Goal: Task Accomplishment & Management: Complete application form

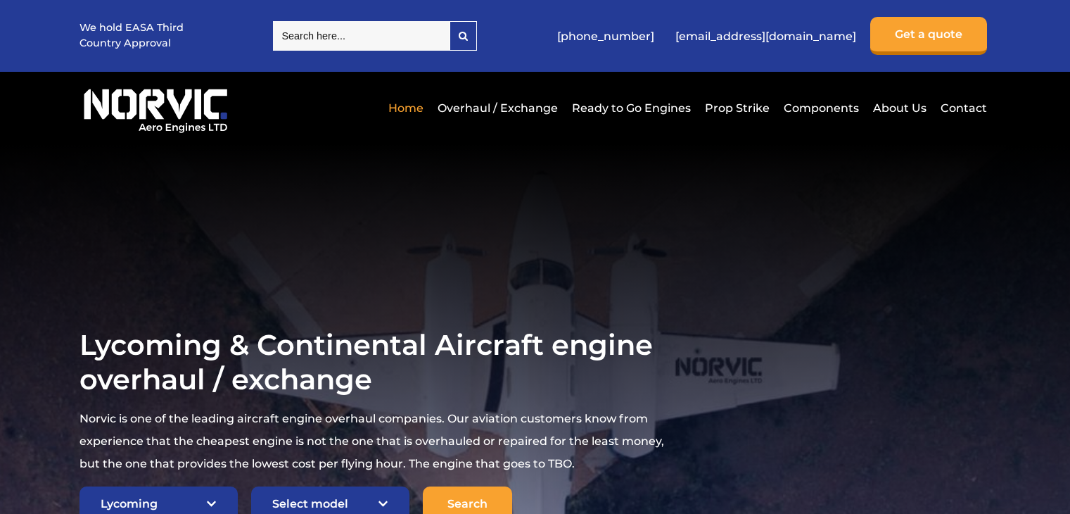
select select "Lycoming"
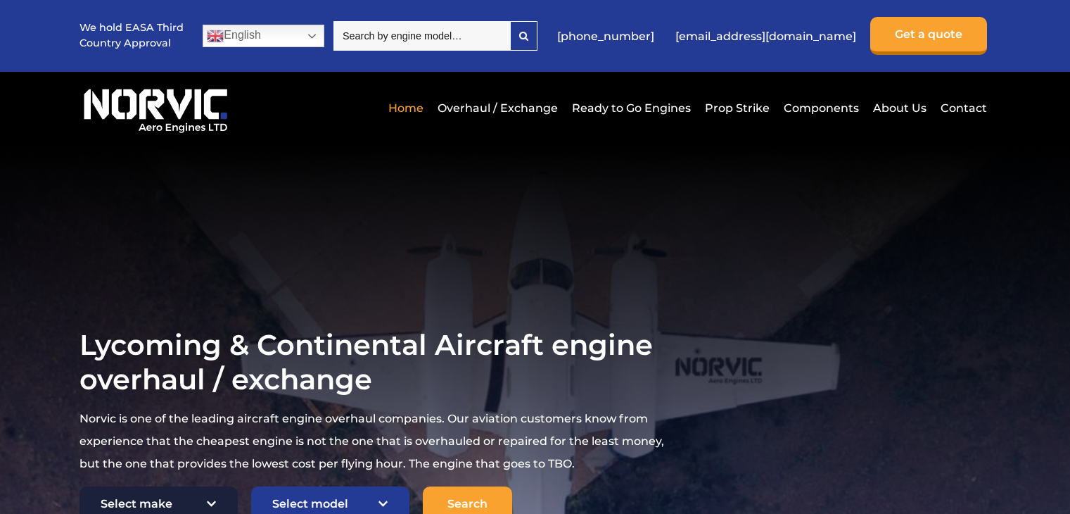
scroll to position [141, 0]
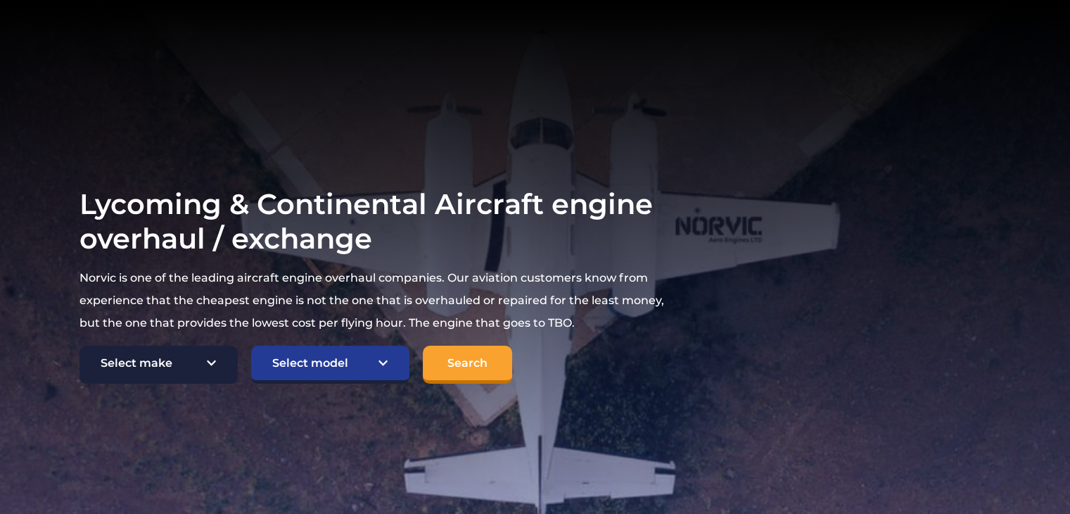
click at [191, 357] on select "Select make TCM Continental Lycoming" at bounding box center [159, 364] width 158 height 38
select select "Lycoming"
click at [80, 345] on select "Select make TCM Continental Lycoming" at bounding box center [159, 364] width 158 height 38
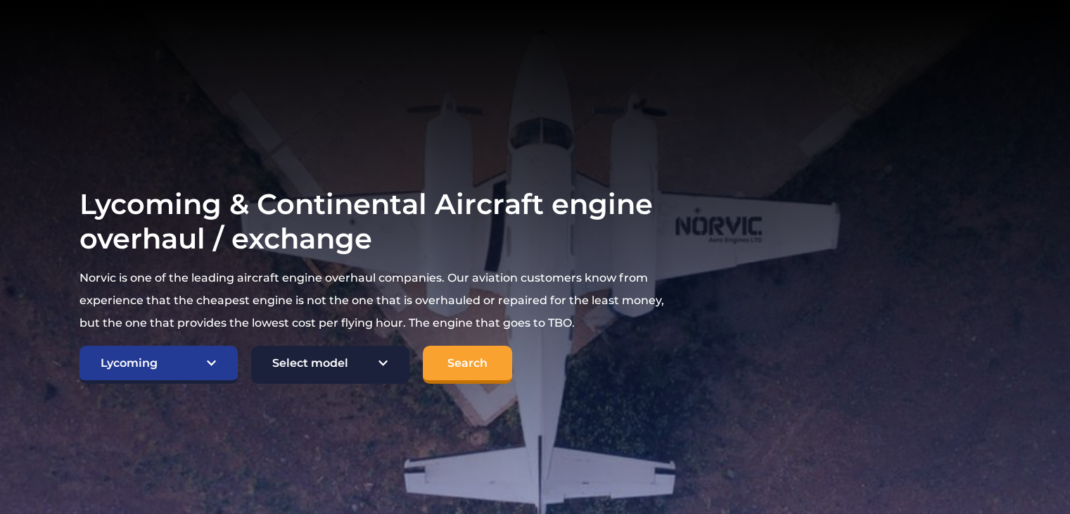
click at [293, 366] on select "Select model American Champion 7KCAB [PERSON_NAME] Citabria IO-320-E2A Beech 23…" at bounding box center [330, 364] width 158 height 38
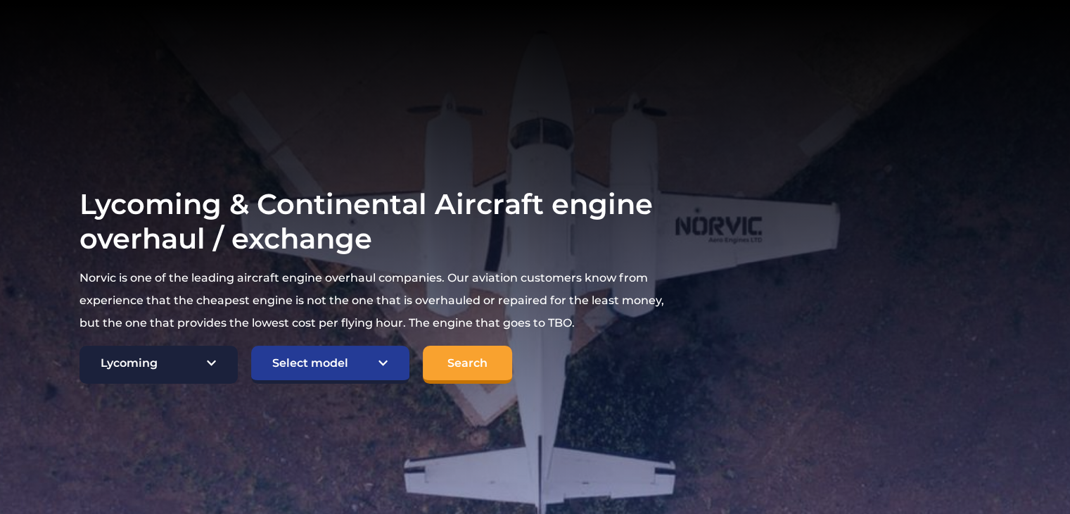
scroll to position [0, 0]
click at [205, 367] on select "Select make TCM Continental Lycoming" at bounding box center [159, 364] width 158 height 38
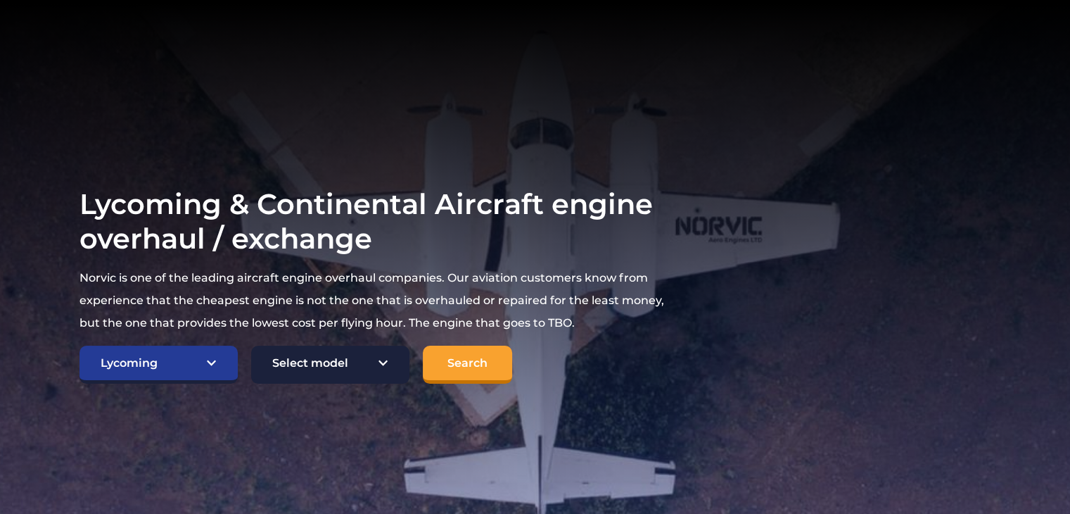
click at [316, 361] on select "Select model American Champion 7KCAB [PERSON_NAME] Citabria IO-320-E2A Beech 23…" at bounding box center [330, 364] width 158 height 38
select select "689"
click at [251, 345] on select "Select model American Champion 7KCAB [PERSON_NAME] Citabria IO-320-E2A Beech 23…" at bounding box center [330, 364] width 158 height 38
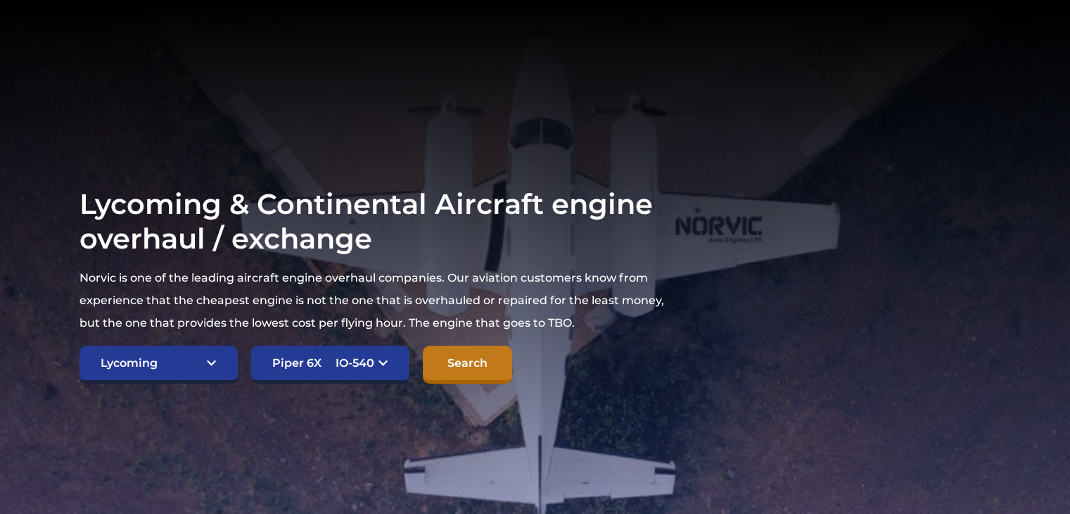
click at [476, 354] on input "Search" at bounding box center [467, 364] width 89 height 38
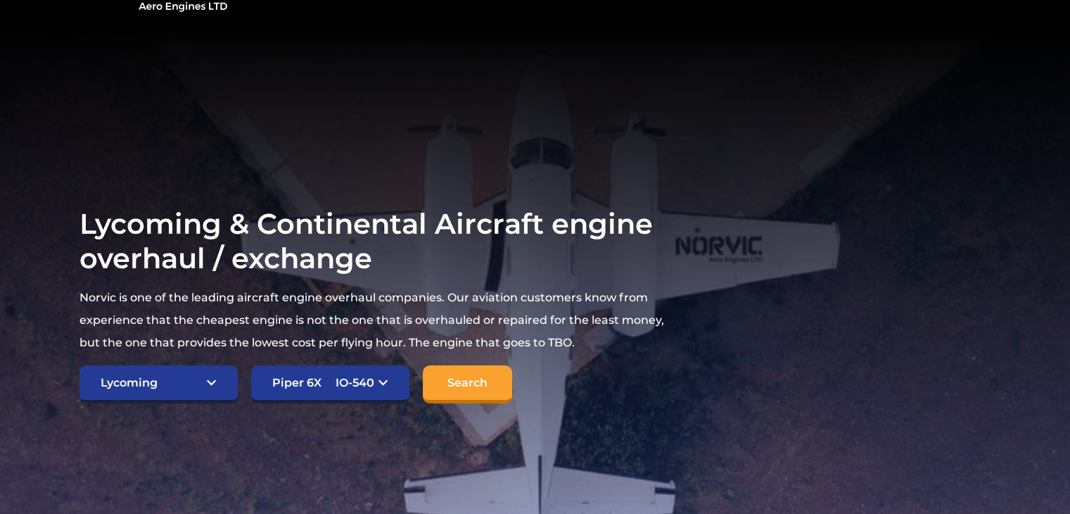
scroll to position [281, 0]
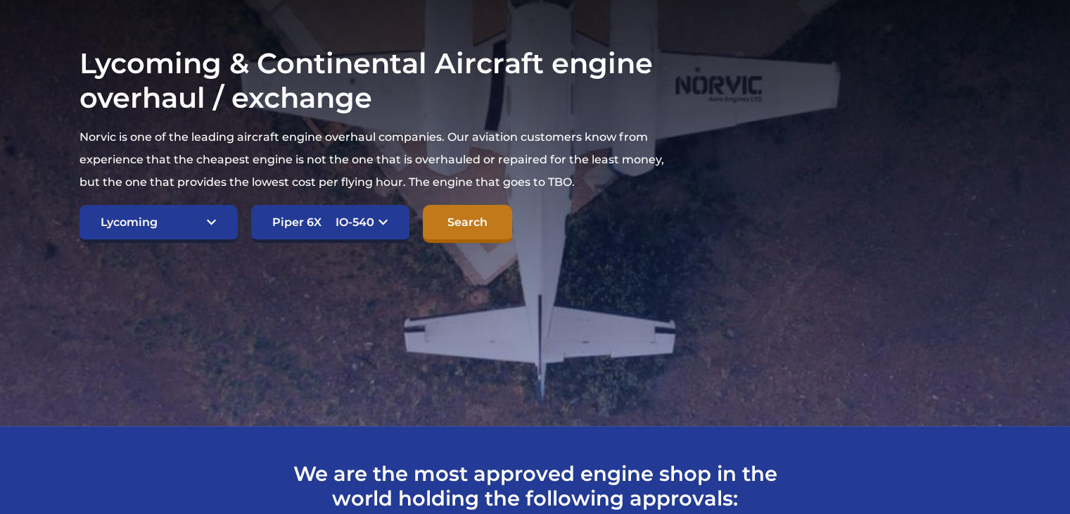
click at [467, 224] on input "Search" at bounding box center [467, 224] width 89 height 38
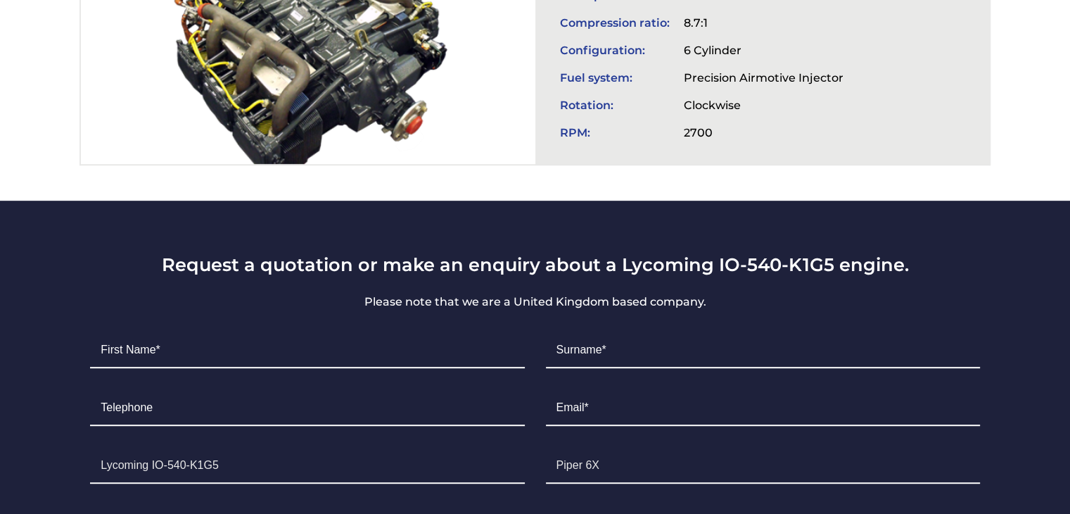
scroll to position [774, 0]
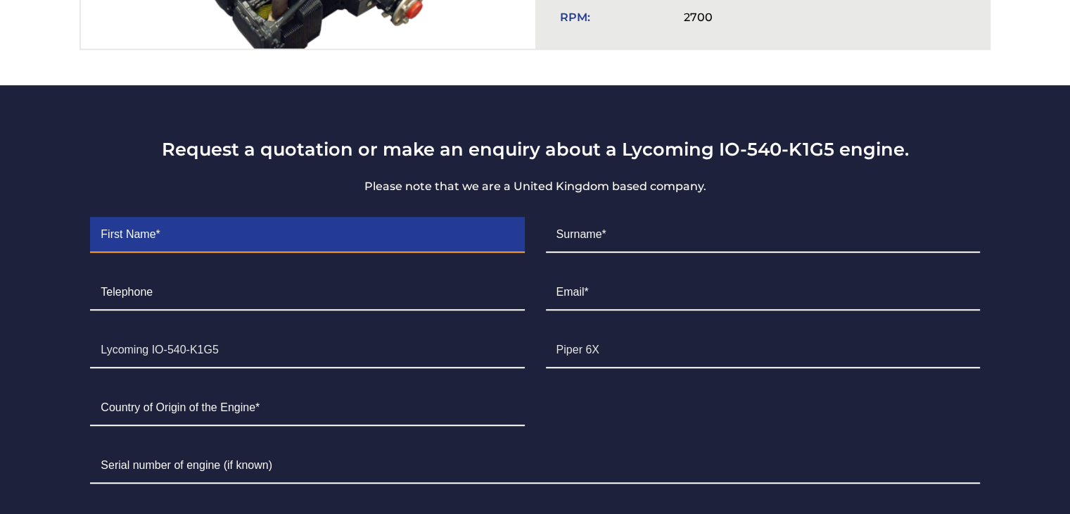
click at [365, 236] on input "Contact form" at bounding box center [307, 234] width 434 height 35
type input "andres"
type input "valek"
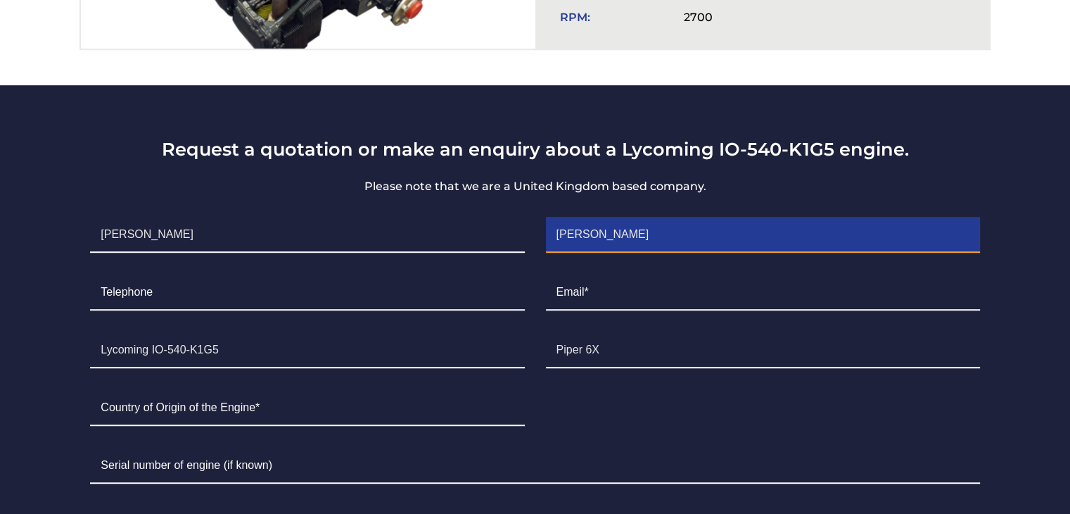
type input "3223964731"
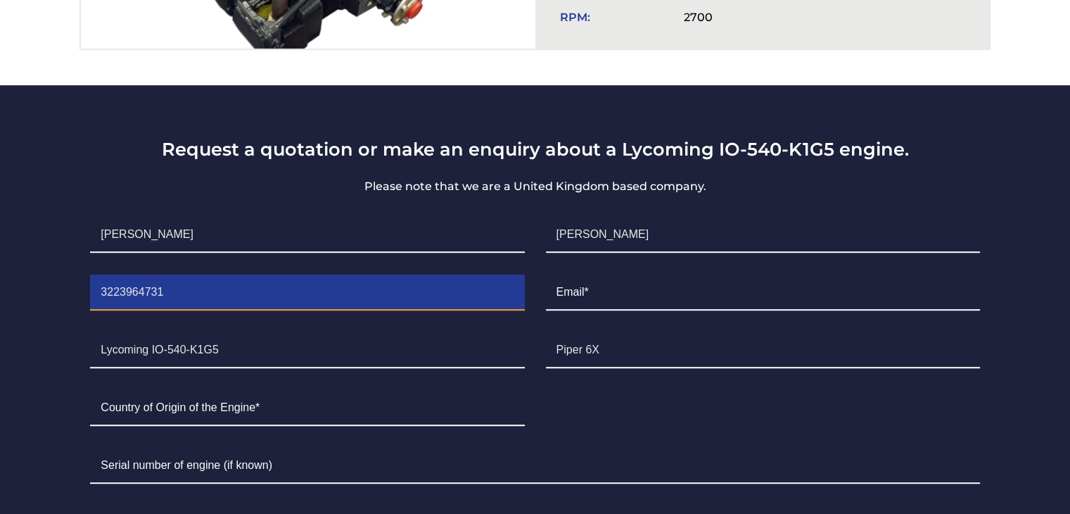
type input "ing.docs@ctsp.aero"
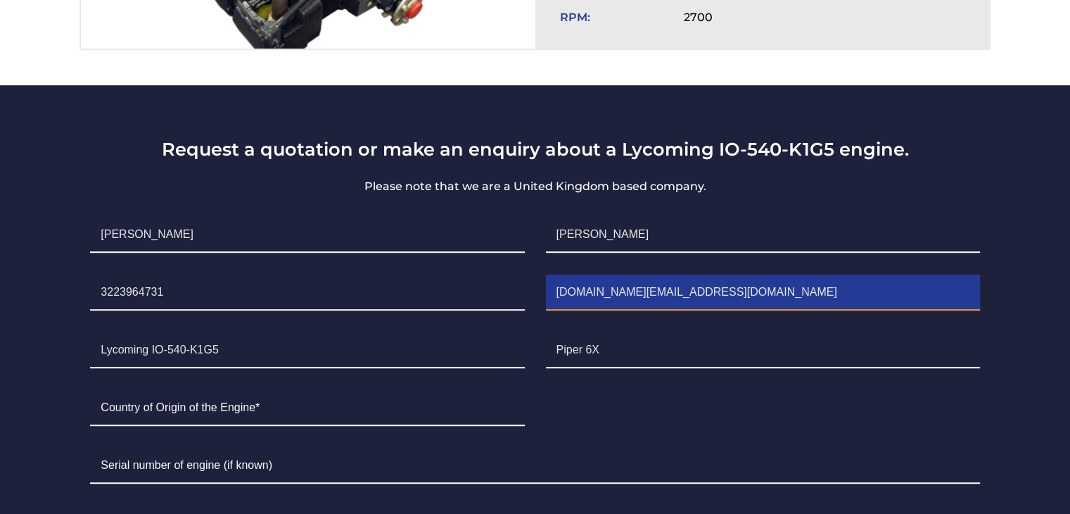
type input "Panamá"
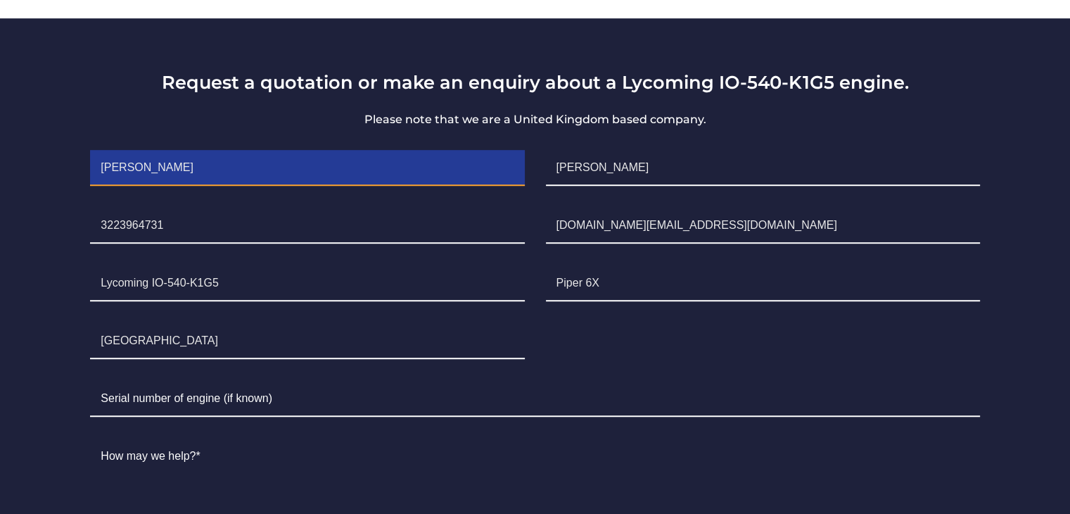
scroll to position [844, 0]
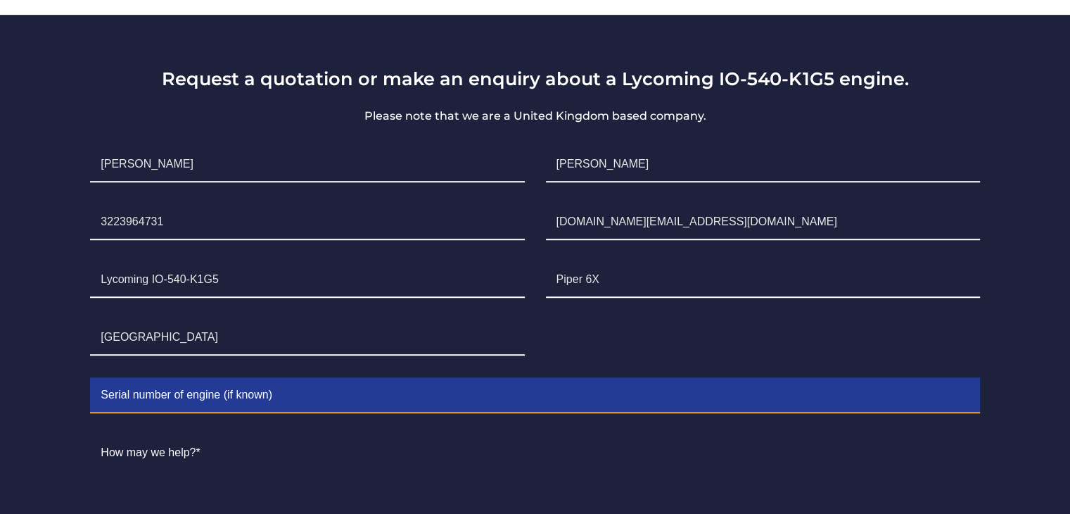
click at [255, 389] on input "Contact form" at bounding box center [534, 395] width 889 height 35
click at [278, 400] on input "Contact form" at bounding box center [534, 395] width 889 height 35
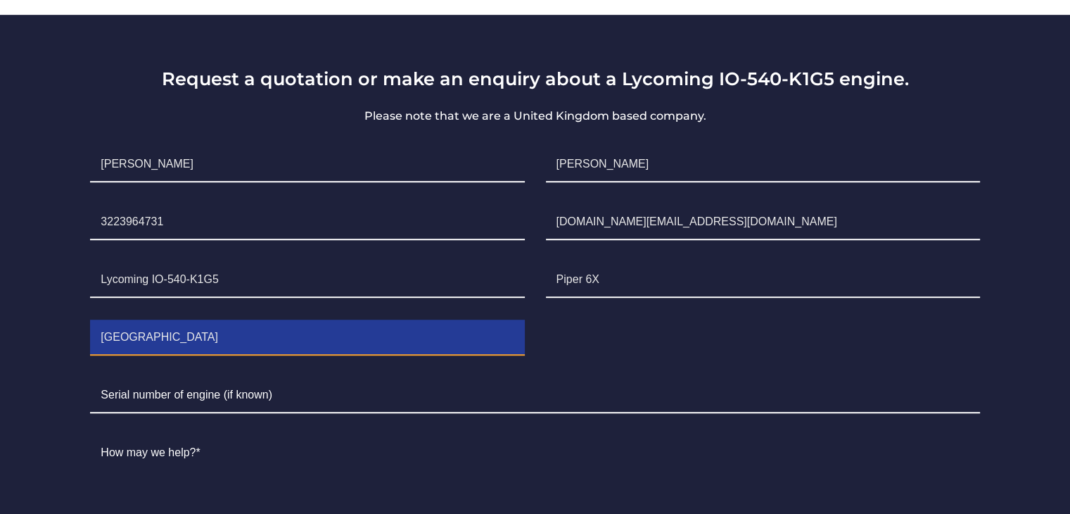
click at [242, 333] on input "Panamá" at bounding box center [307, 337] width 434 height 35
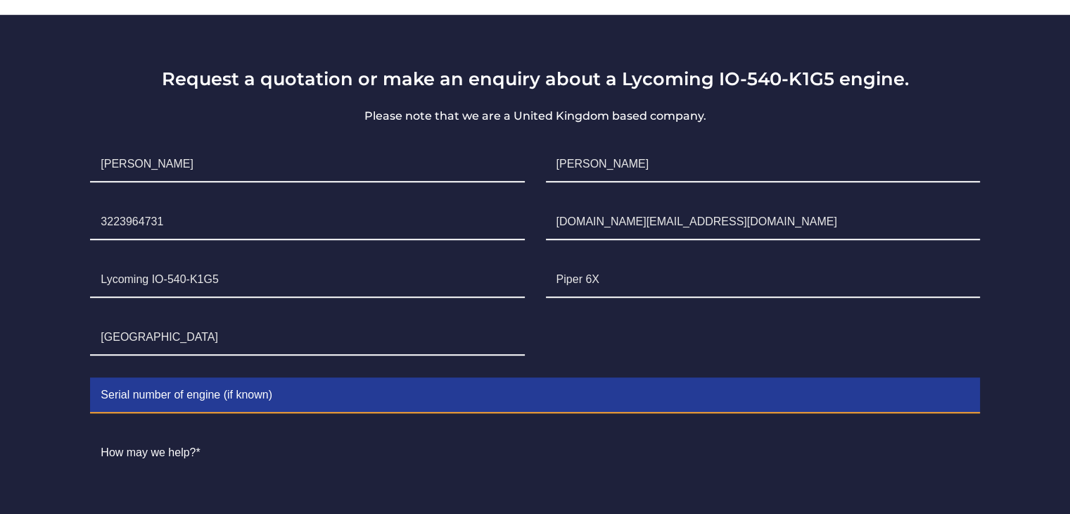
click at [131, 396] on input "Contact form" at bounding box center [534, 395] width 889 height 35
drag, startPoint x: 179, startPoint y: 396, endPoint x: 70, endPoint y: 392, distance: 109.1
click at [70, 392] on div "Request a quotation or make an enquiry about a Lycoming IO-540-K1G5 engine. Ple…" at bounding box center [535, 375] width 943 height 615
click at [237, 389] on input "1-" at bounding box center [534, 395] width 889 height 35
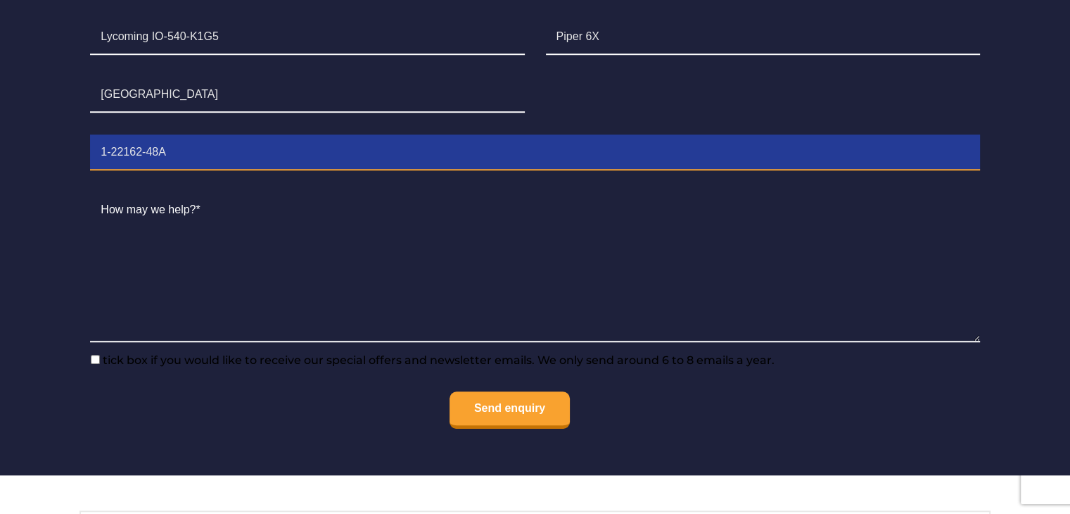
scroll to position [1126, 0]
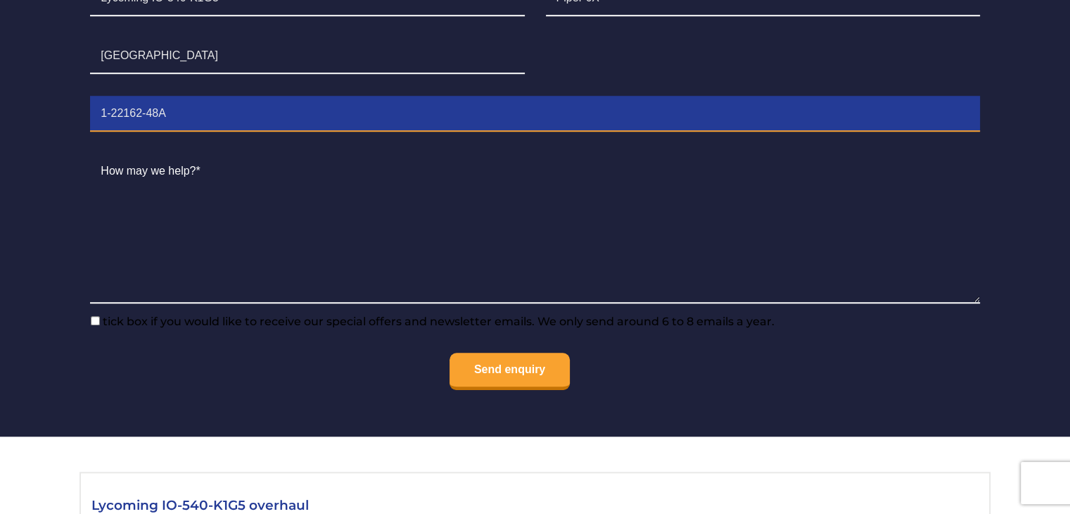
type input "1-22162-48A"
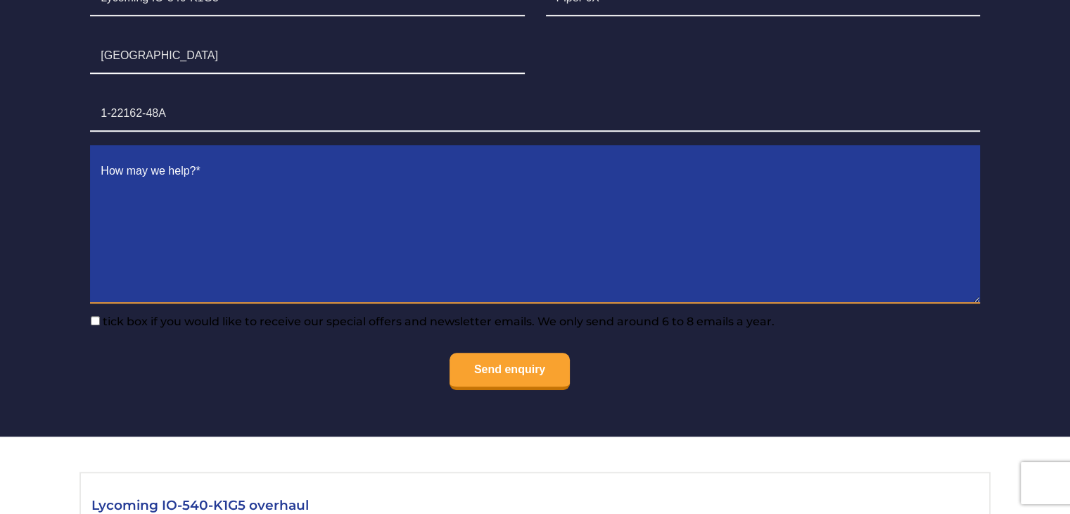
click at [180, 271] on textarea "Contact form" at bounding box center [534, 228] width 889 height 149
click at [315, 206] on textarea "Contact form" at bounding box center [534, 228] width 889 height 149
paste textarea "We kindly request your formal quotation for the major overhaul of an aircraft e…"
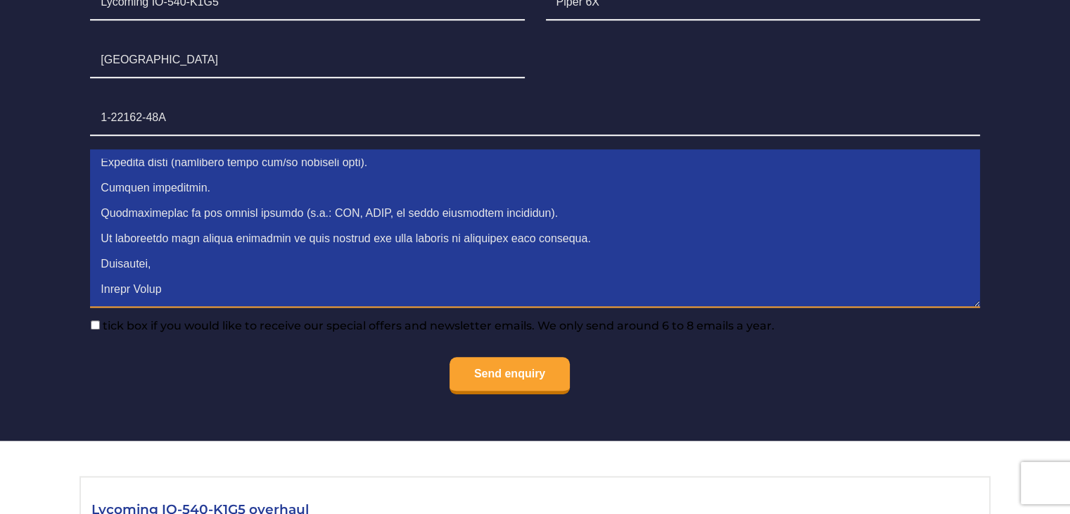
scroll to position [1196, 0]
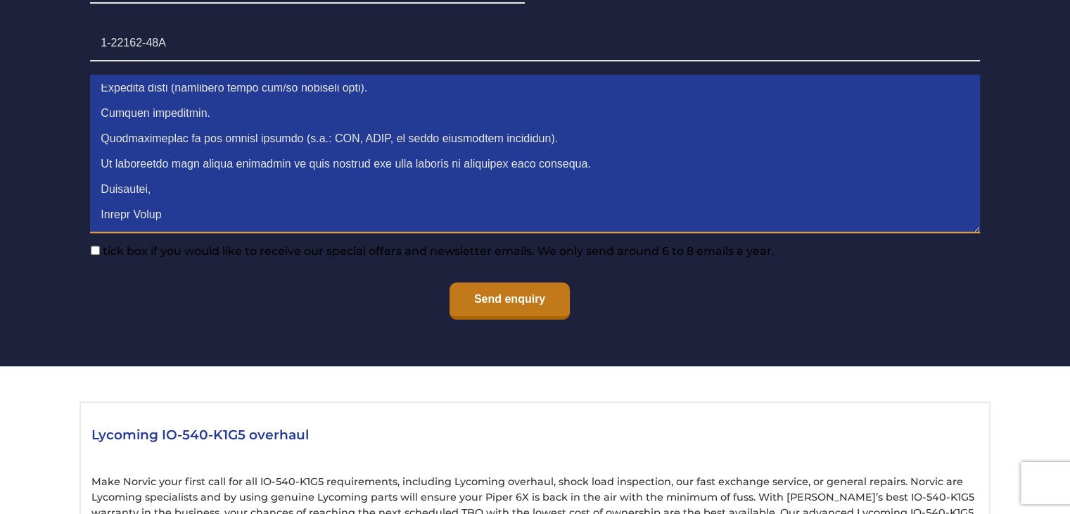
type textarea "We kindly request your formal quotation for the major overhaul of an aircraft e…"
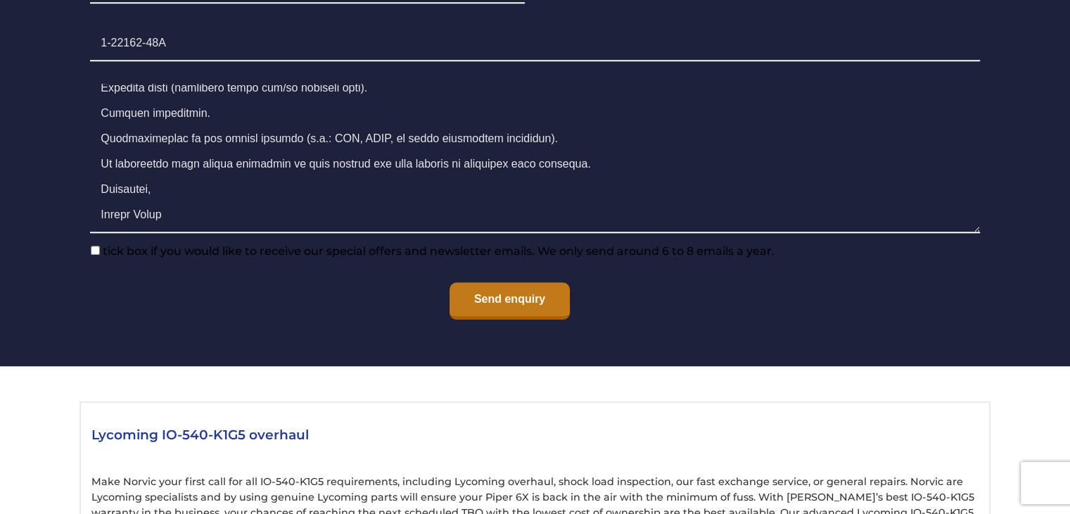
click at [539, 299] on input "Send enquiry" at bounding box center [510, 300] width 120 height 37
click at [519, 326] on li "Send enquiry" at bounding box center [535, 301] width 910 height 60
click at [96, 254] on input"] "tick box if you would like to receive our special offers and newsletter emails.…" at bounding box center [95, 250] width 9 height 9
checkbox input"] "true"
click at [478, 300] on input "Send enquiry" at bounding box center [510, 300] width 120 height 37
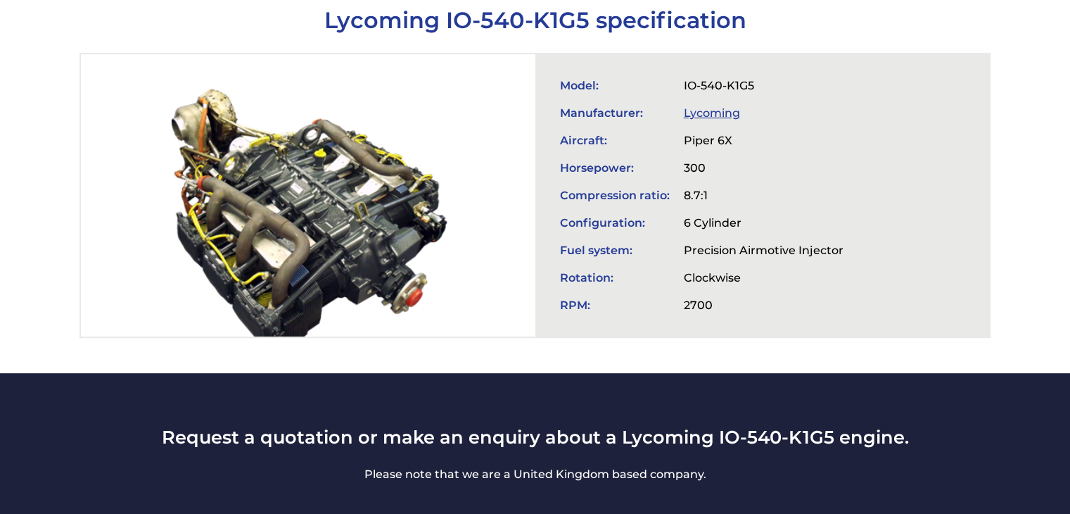
scroll to position [492, 0]
